Goal: Complete application form

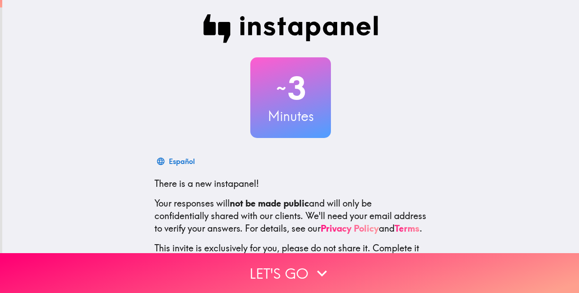
scroll to position [18, 0]
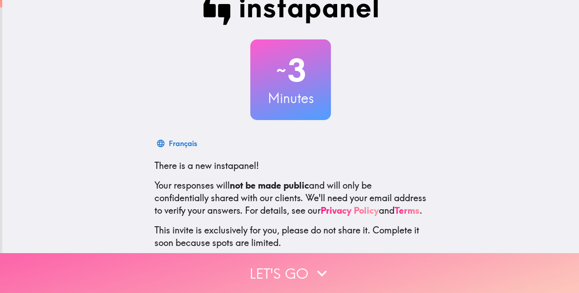
click at [278, 258] on button "Let's go" at bounding box center [289, 273] width 579 height 40
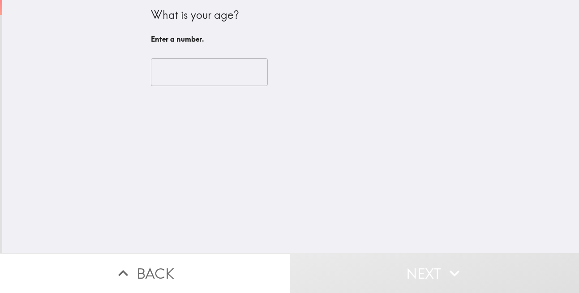
click at [197, 76] on input "number" at bounding box center [209, 72] width 117 height 28
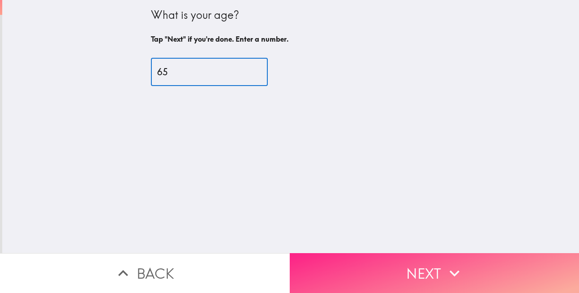
type input "65"
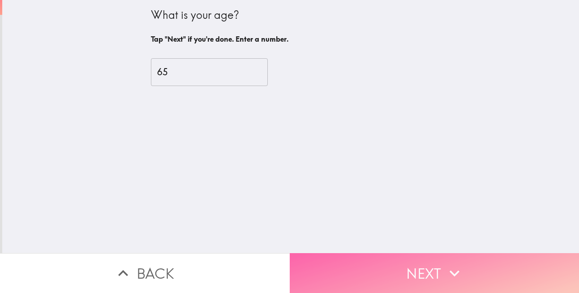
click at [408, 259] on button "Next" at bounding box center [435, 273] width 290 height 40
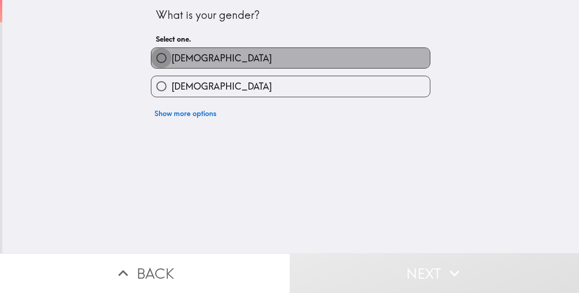
click at [161, 57] on input "[DEMOGRAPHIC_DATA]" at bounding box center [161, 58] width 20 height 20
radio input "true"
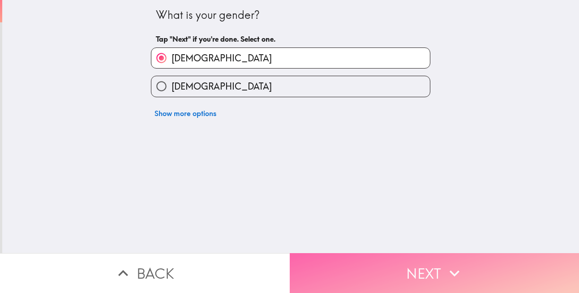
click at [380, 260] on button "Next" at bounding box center [435, 273] width 290 height 40
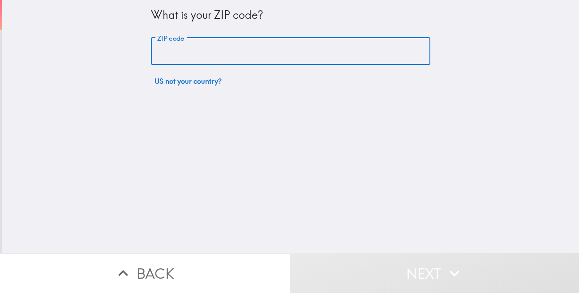
click at [205, 52] on input "ZIP code" at bounding box center [290, 52] width 279 height 28
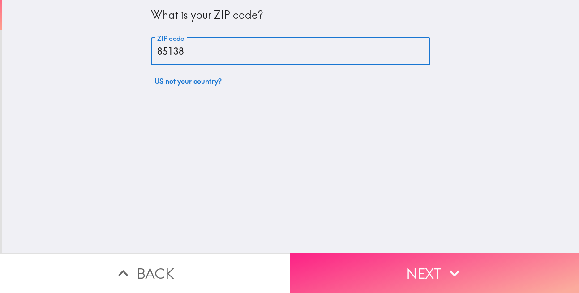
type input "85138"
click at [420, 259] on button "Next" at bounding box center [435, 273] width 290 height 40
